Goal: Transaction & Acquisition: Purchase product/service

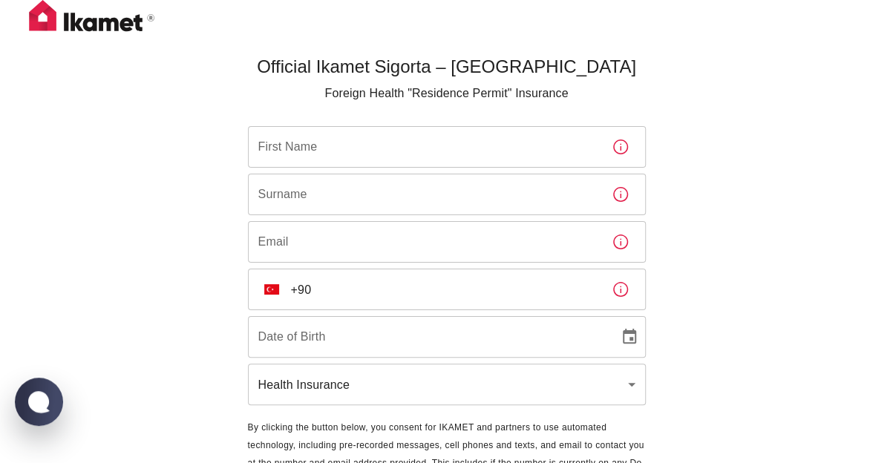
scroll to position [79, 0]
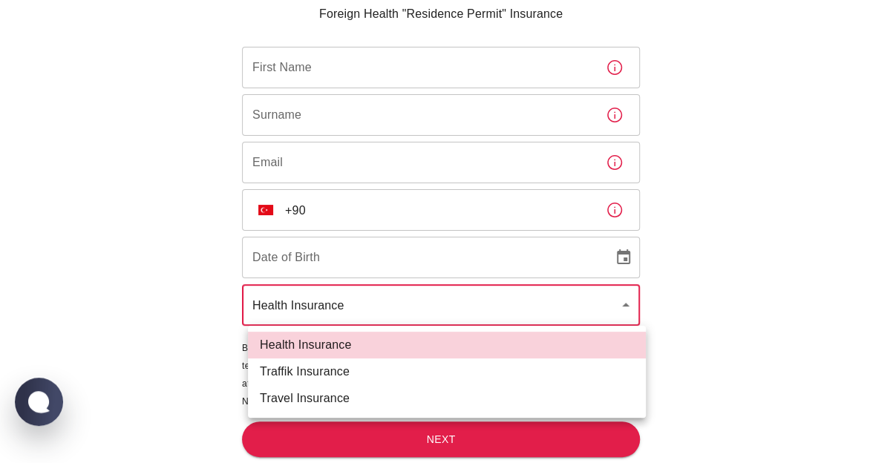
click at [556, 313] on body "Official Ikamet Sigorta – [DEMOGRAPHIC_DATA] Foreign Health "Residence Permit" …" at bounding box center [446, 192] width 893 height 543
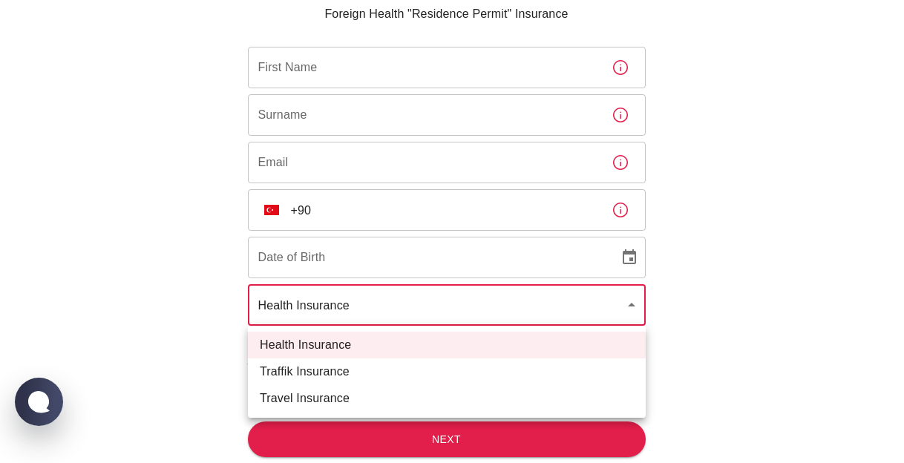
click at [463, 300] on div at bounding box center [452, 231] width 904 height 463
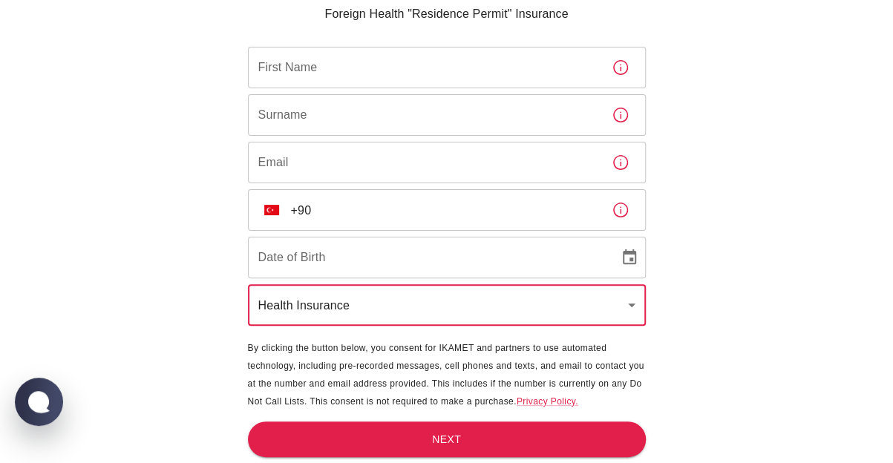
scroll to position [0, 0]
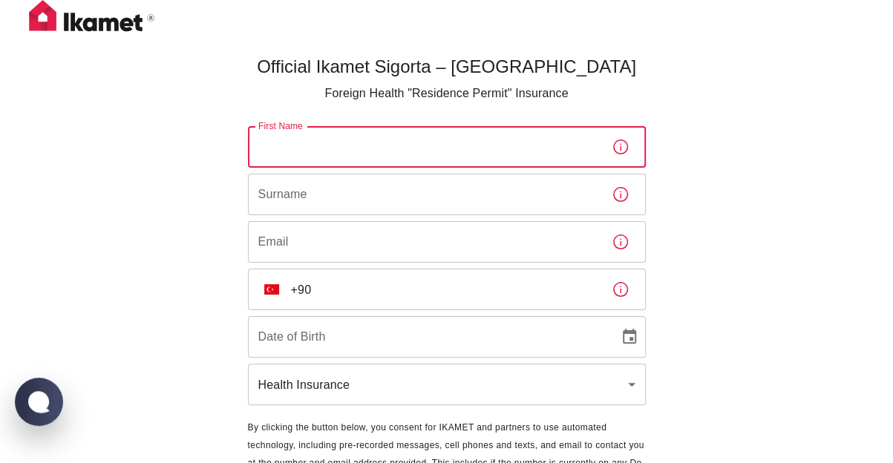
click at [346, 154] on input "First Name" at bounding box center [424, 147] width 352 height 42
type input "MAGOMED"
type input "DUDAROV"
type input "[EMAIL_ADDRESS][DOMAIN_NAME]"
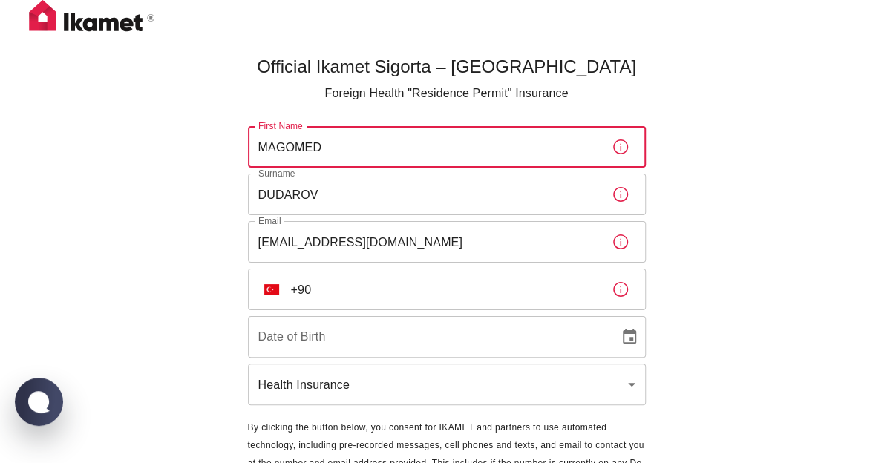
type input "[PHONE_NUMBER]"
type input "DD/MM/YYYY"
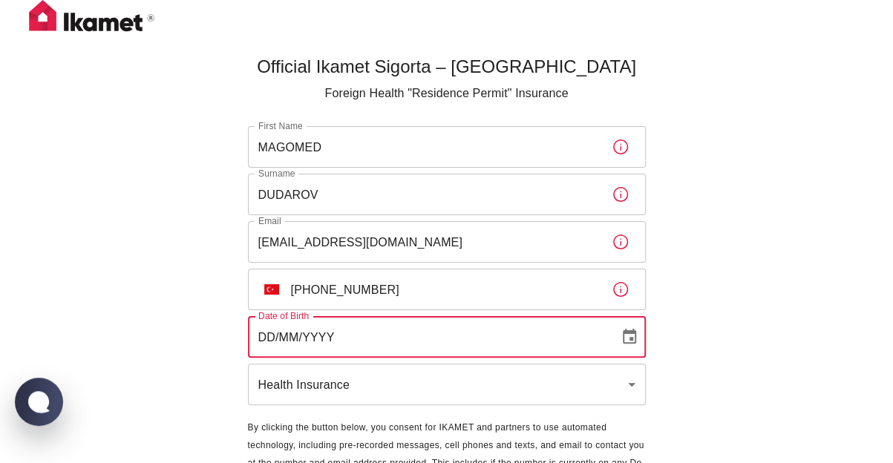
click at [344, 345] on input "DD/MM/YYYY" at bounding box center [428, 337] width 361 height 42
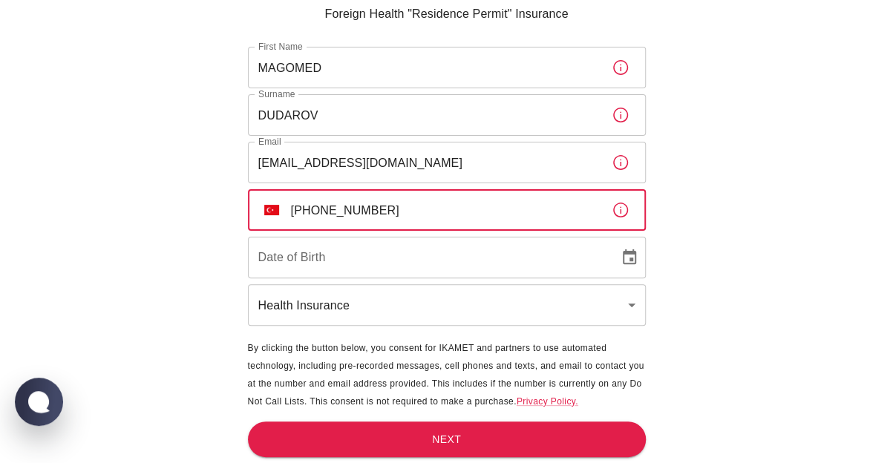
drag, startPoint x: 388, startPoint y: 208, endPoint x: 307, endPoint y: 207, distance: 80.9
click at [308, 207] on input "[PHONE_NUMBER]" at bounding box center [445, 210] width 309 height 42
click at [296, 215] on input "[PHONE_NUMBER]" at bounding box center [445, 210] width 309 height 42
click at [307, 210] on input "[PHONE_NUMBER]" at bounding box center [445, 210] width 309 height 42
click at [299, 210] on input "[PHONE_NUMBER]" at bounding box center [445, 210] width 309 height 42
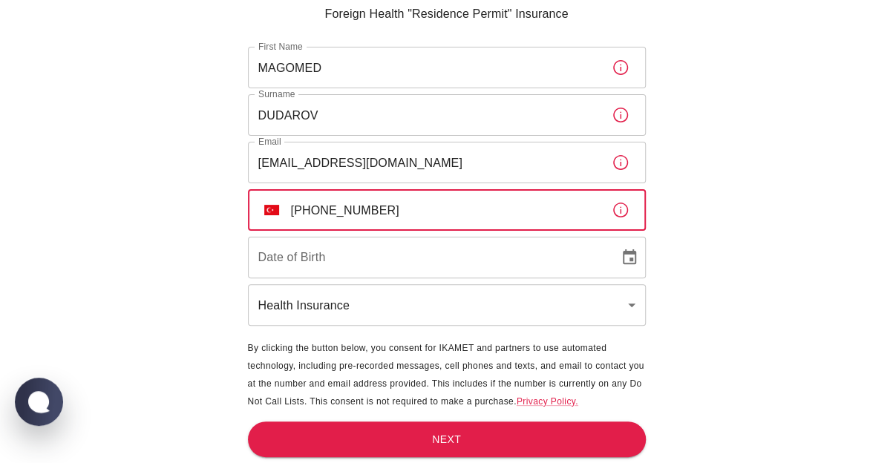
drag, startPoint x: 299, startPoint y: 210, endPoint x: 288, endPoint y: 210, distance: 11.1
click at [291, 210] on input "[PHONE_NUMBER]" at bounding box center [445, 210] width 309 height 42
click at [306, 205] on input "[PHONE_NUMBER]" at bounding box center [445, 210] width 309 height 42
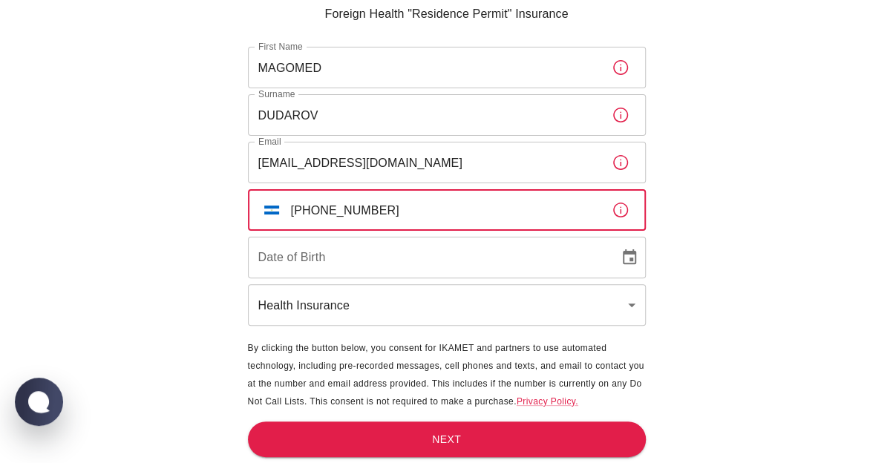
click at [298, 209] on input "[PHONE_NUMBER]" at bounding box center [445, 210] width 309 height 42
click at [304, 210] on input "[PHONE_NUMBER]" at bounding box center [445, 210] width 309 height 42
click at [402, 213] on input "[PHONE_NUMBER]" at bounding box center [445, 210] width 309 height 42
type input "[PHONE_NUMBER]"
click at [391, 264] on input "DD/MM/YYYY" at bounding box center [428, 258] width 361 height 42
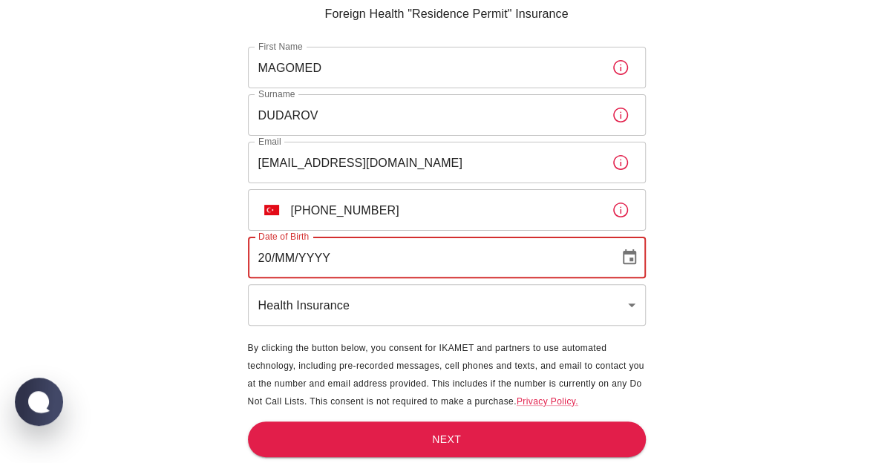
click at [270, 258] on input "20/MM/YYYY" at bounding box center [428, 258] width 361 height 42
type input "[DATE]"
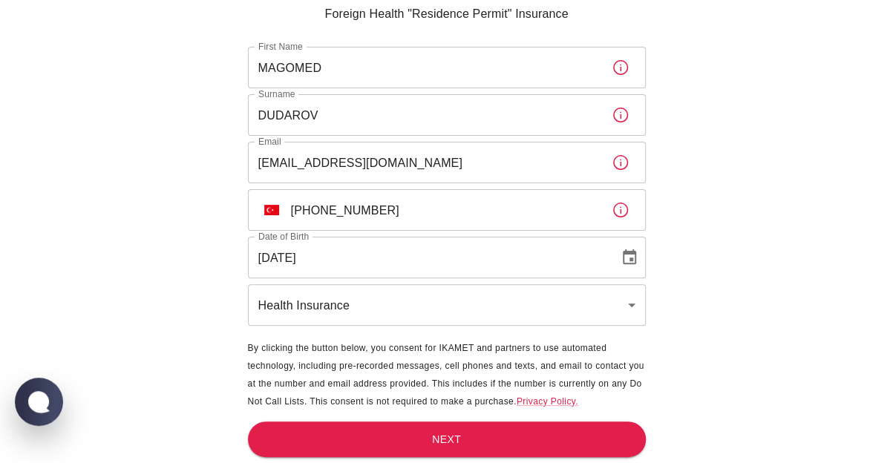
click at [689, 310] on div "Official Ikamet Sigorta – [DEMOGRAPHIC_DATA] Foreign Health "Residence Permit" …" at bounding box center [446, 192] width 893 height 543
click at [475, 440] on button "Next" at bounding box center [447, 440] width 398 height 36
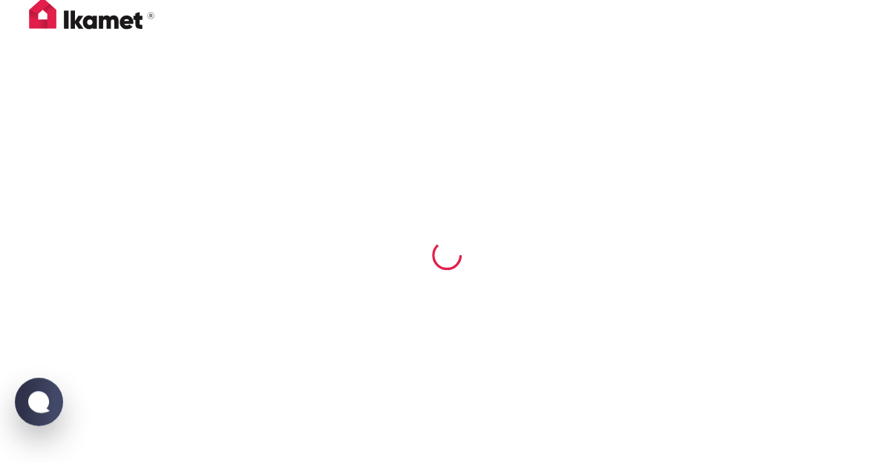
scroll to position [0, 0]
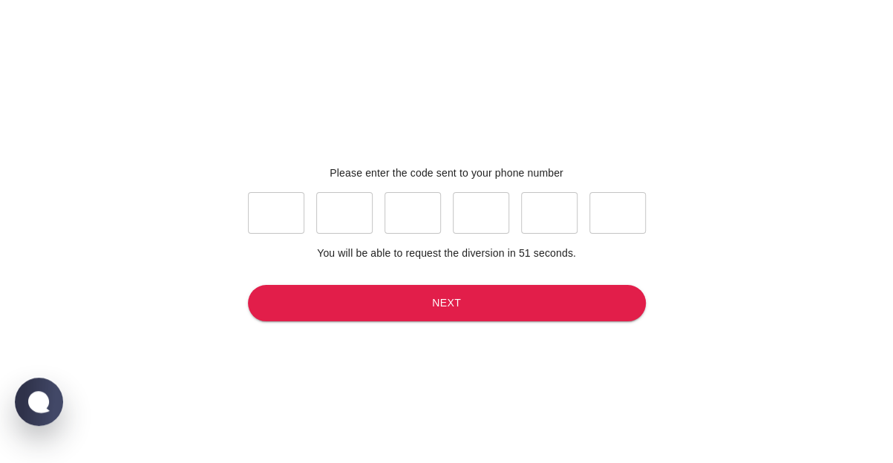
click at [284, 218] on input "text" at bounding box center [276, 213] width 56 height 42
type input "9"
type input "7"
type input "8"
type input "0"
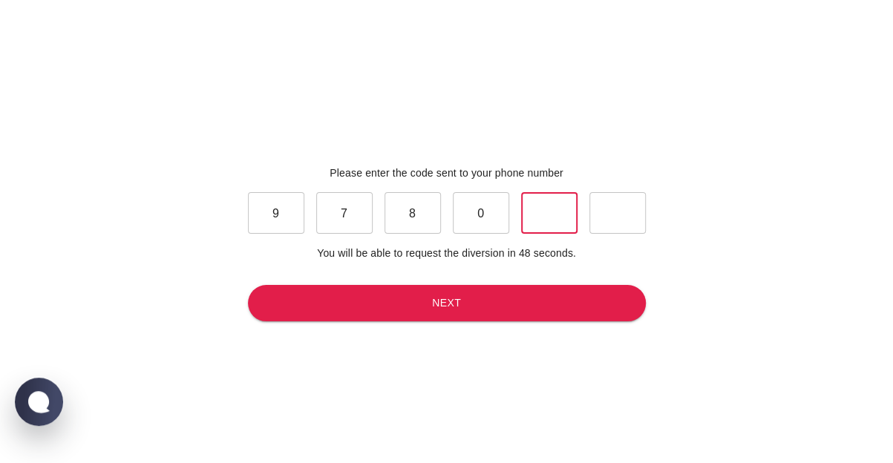
type input "6"
type input "1"
click at [395, 301] on button "Next" at bounding box center [447, 303] width 398 height 36
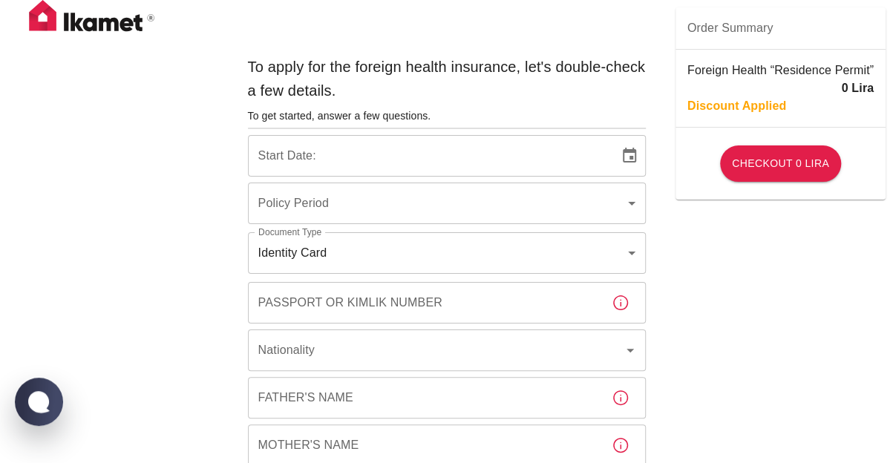
type input "b7343ef8-d55e-4554-96a8-76e30347e985"
type input "[DATE]"
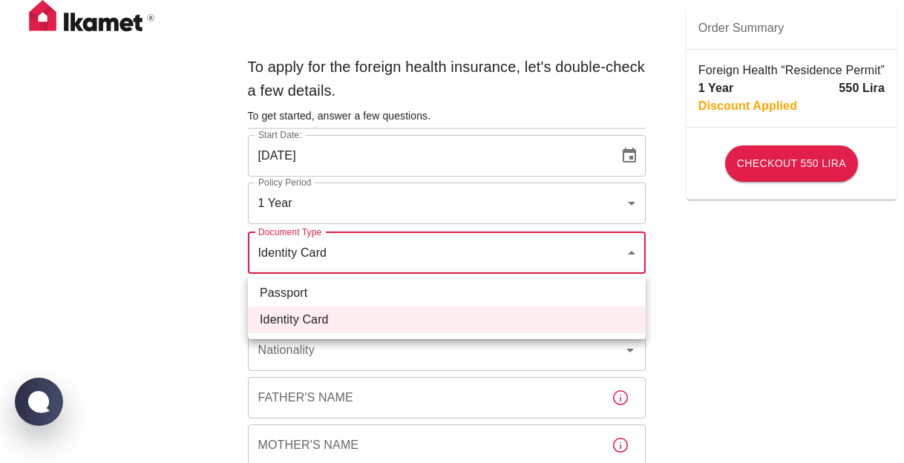
click at [394, 296] on li "Passport" at bounding box center [447, 293] width 398 height 27
type input "passport"
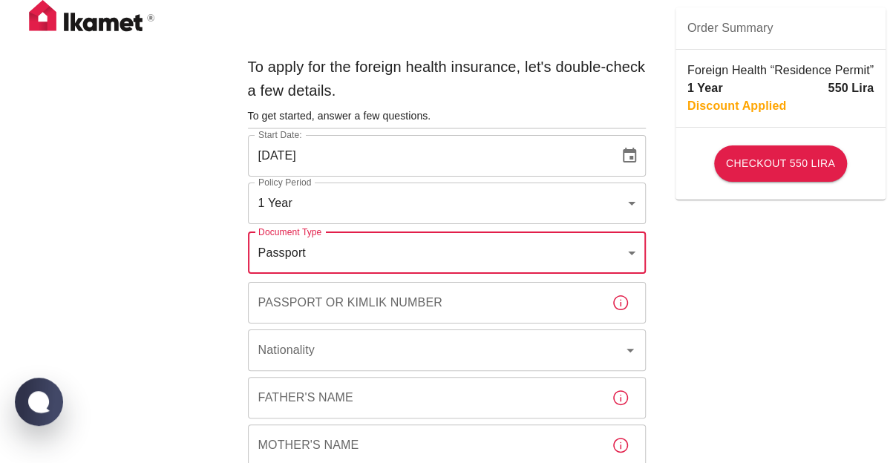
click at [686, 91] on div "Foreign Health “Residence Permit” 1 Year 550 Lira Discount Applied" at bounding box center [781, 88] width 210 height 77
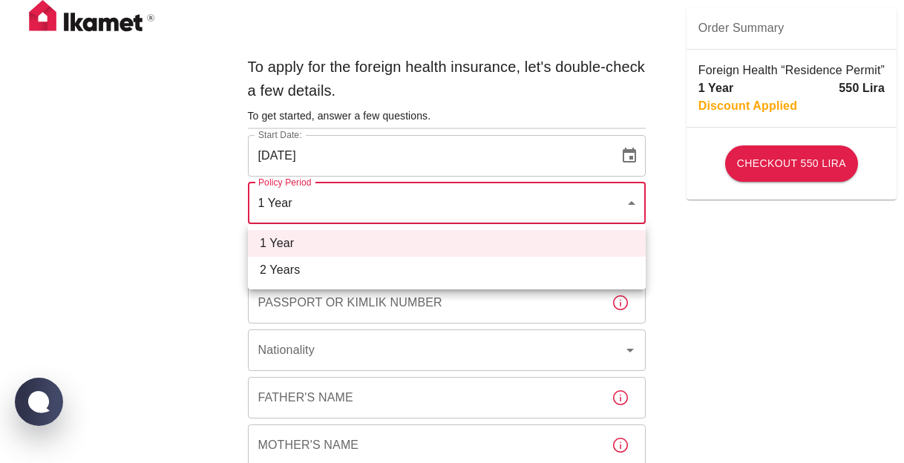
click at [429, 277] on li "2 Years" at bounding box center [447, 270] width 398 height 27
type input "572c7356-bd2e-44a0-a5fb-f98fe7448427"
